Goal: Navigation & Orientation: Find specific page/section

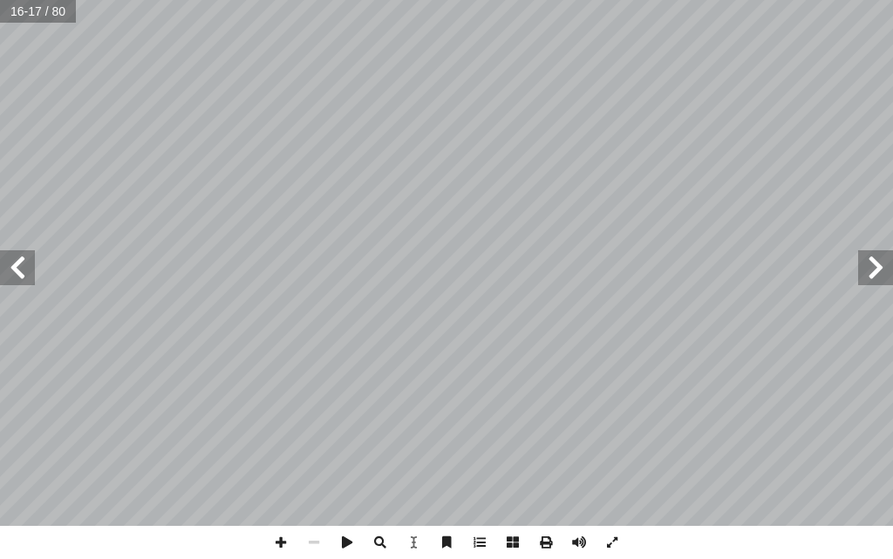
click at [886, 260] on span at bounding box center [875, 267] width 35 height 35
drag, startPoint x: 0, startPoint y: 0, endPoint x: 886, endPoint y: 260, distance: 923.2
click at [886, 260] on span at bounding box center [875, 267] width 35 height 35
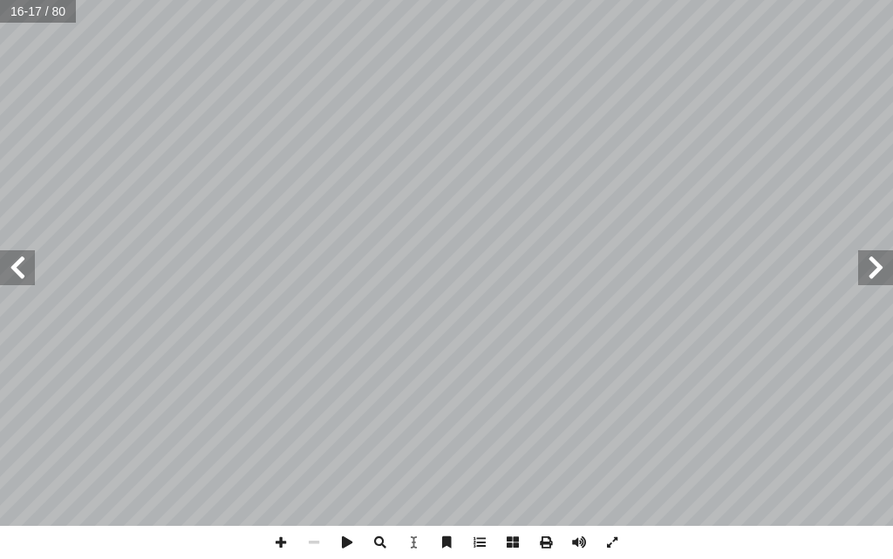
click at [886, 260] on span at bounding box center [875, 267] width 35 height 35
click at [21, 265] on span at bounding box center [17, 267] width 35 height 35
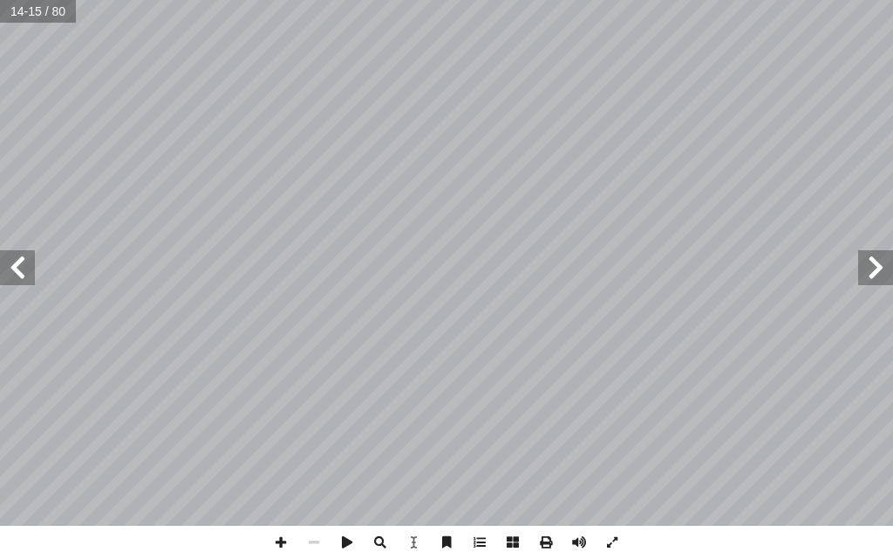
click at [21, 265] on span at bounding box center [17, 267] width 35 height 35
click at [5, 270] on span at bounding box center [17, 267] width 35 height 35
click at [868, 269] on span at bounding box center [875, 267] width 35 height 35
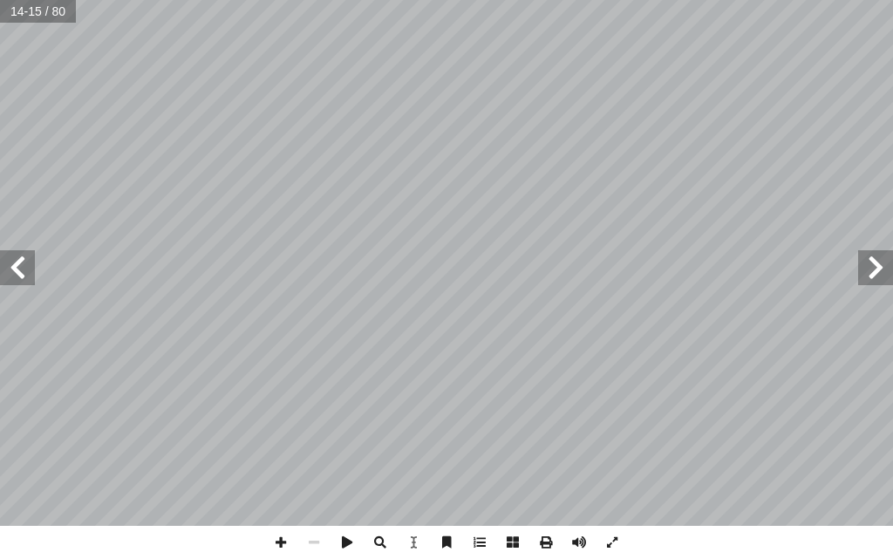
click at [868, 269] on span at bounding box center [875, 267] width 35 height 35
click at [871, 269] on span at bounding box center [875, 267] width 35 height 35
